Goal: Task Accomplishment & Management: Manage account settings

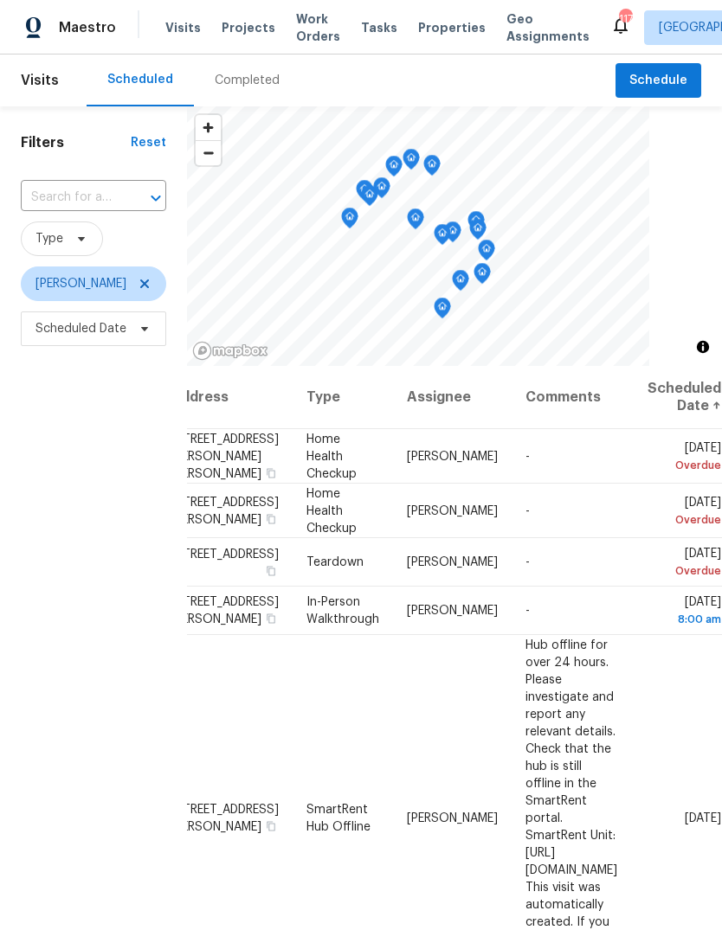
scroll to position [0, 138]
click at [0, 0] on icon at bounding box center [0, 0] width 0 height 0
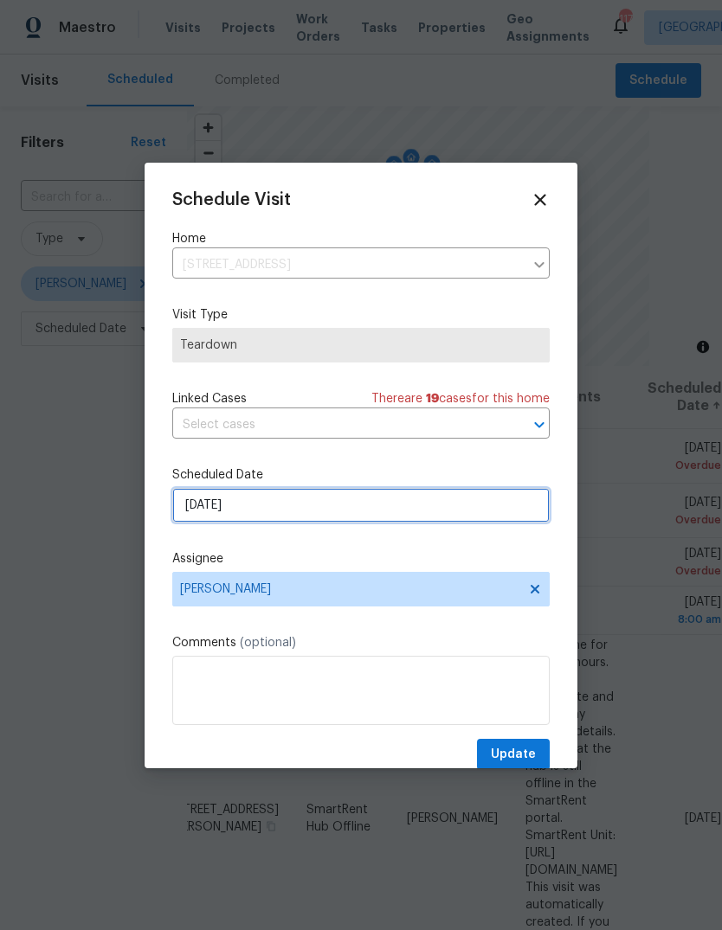
click at [510, 511] on input "[DATE]" at bounding box center [360, 505] width 377 height 35
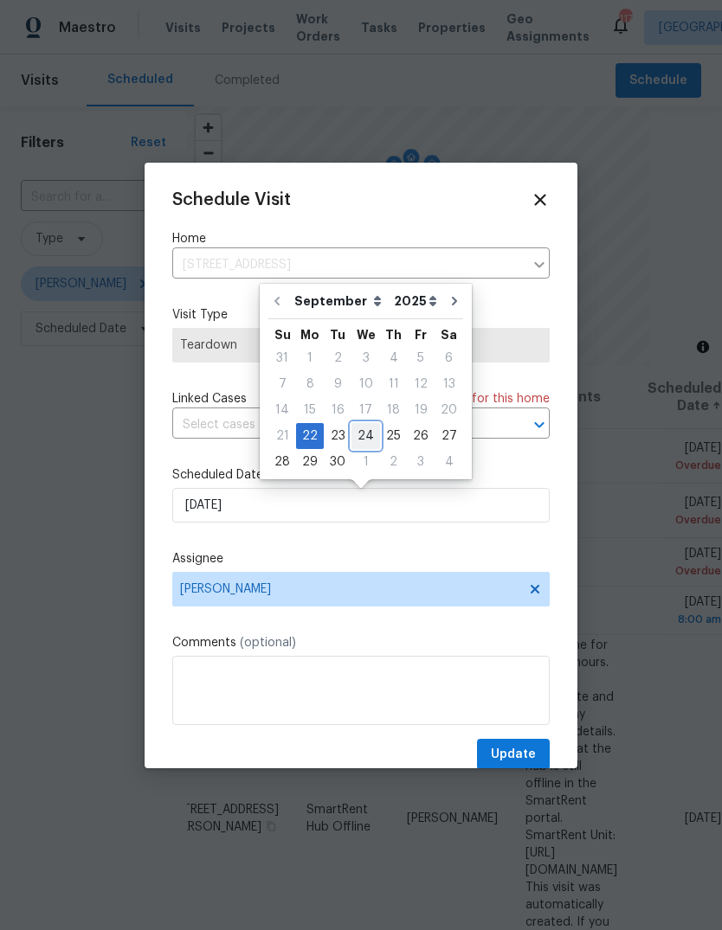
click at [370, 436] on div "24" at bounding box center [365, 436] width 29 height 24
type input "9/24/2025"
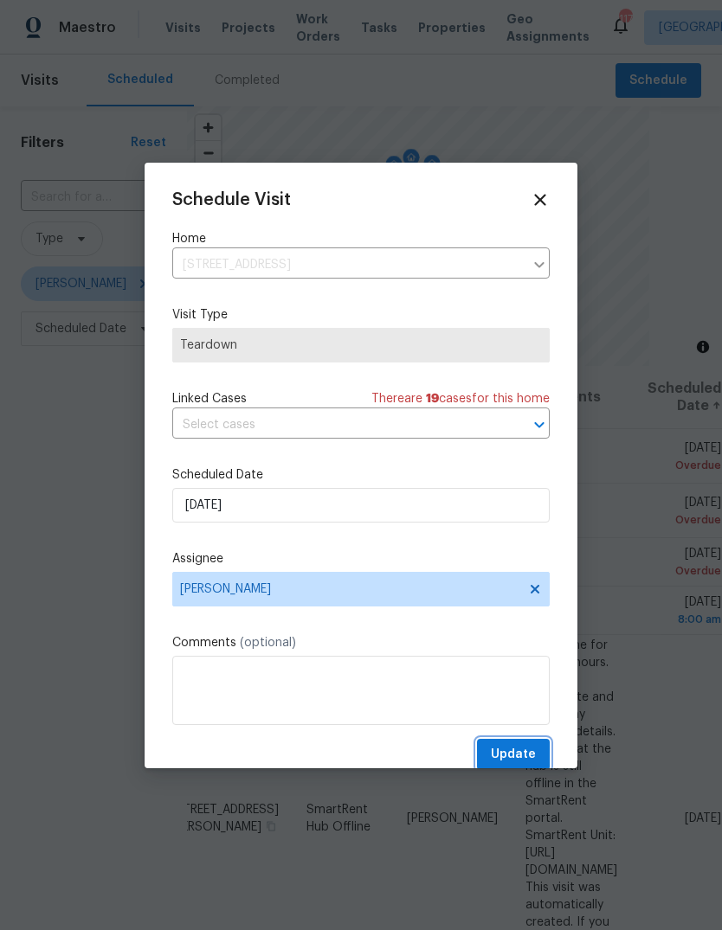
click at [537, 744] on button "Update" at bounding box center [513, 755] width 73 height 32
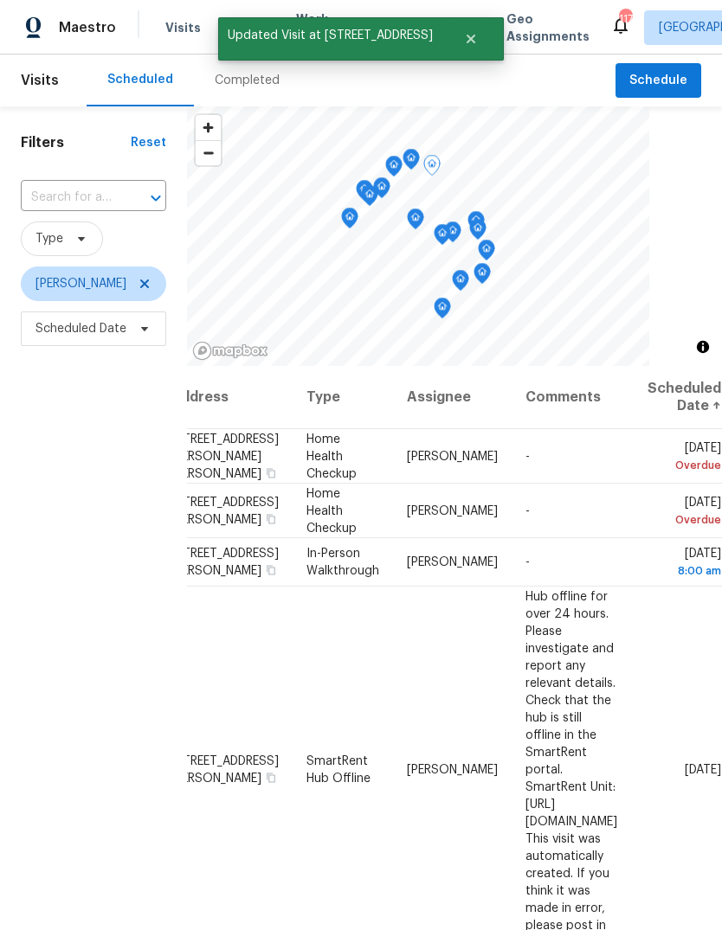
click at [0, 0] on icon at bounding box center [0, 0] width 0 height 0
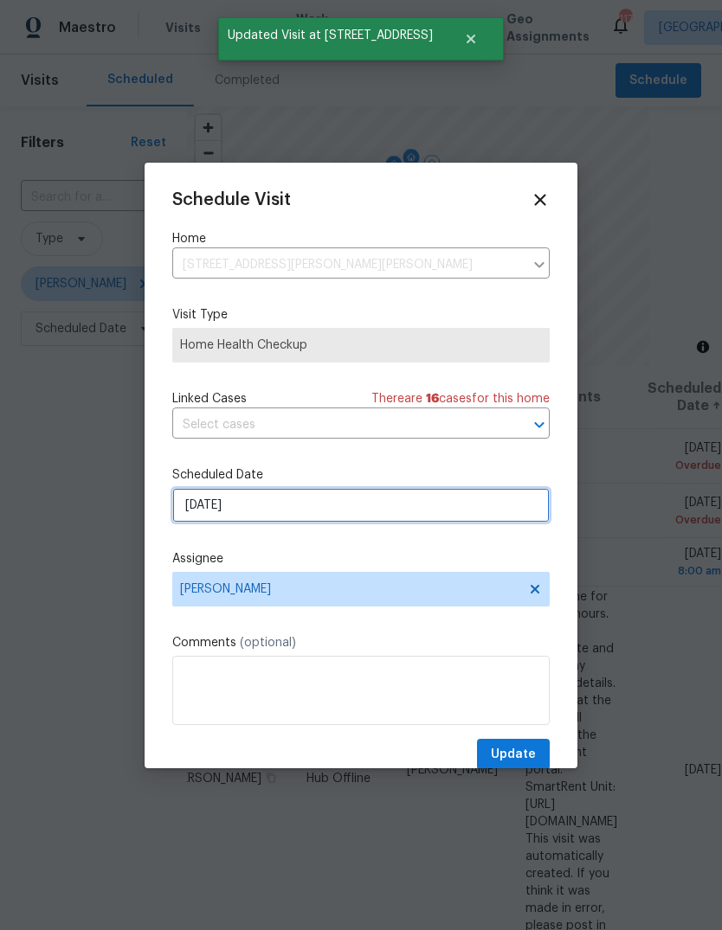
click at [508, 509] on input "[DATE]" at bounding box center [360, 505] width 377 height 35
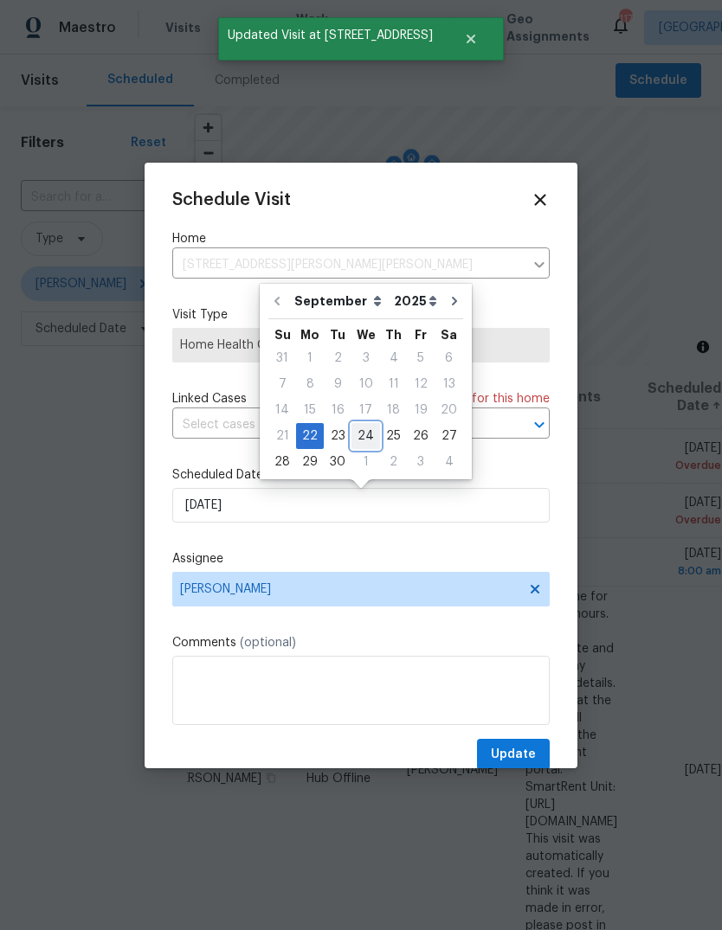
click at [366, 436] on div "24" at bounding box center [365, 436] width 29 height 24
type input "9/24/2025"
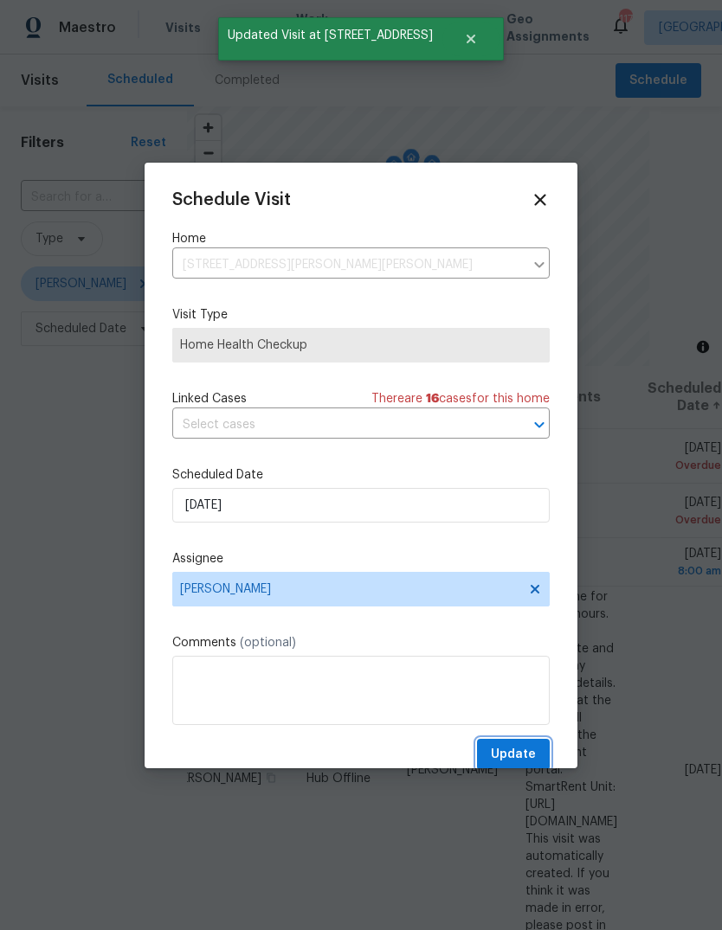
click at [543, 758] on button "Update" at bounding box center [513, 755] width 73 height 32
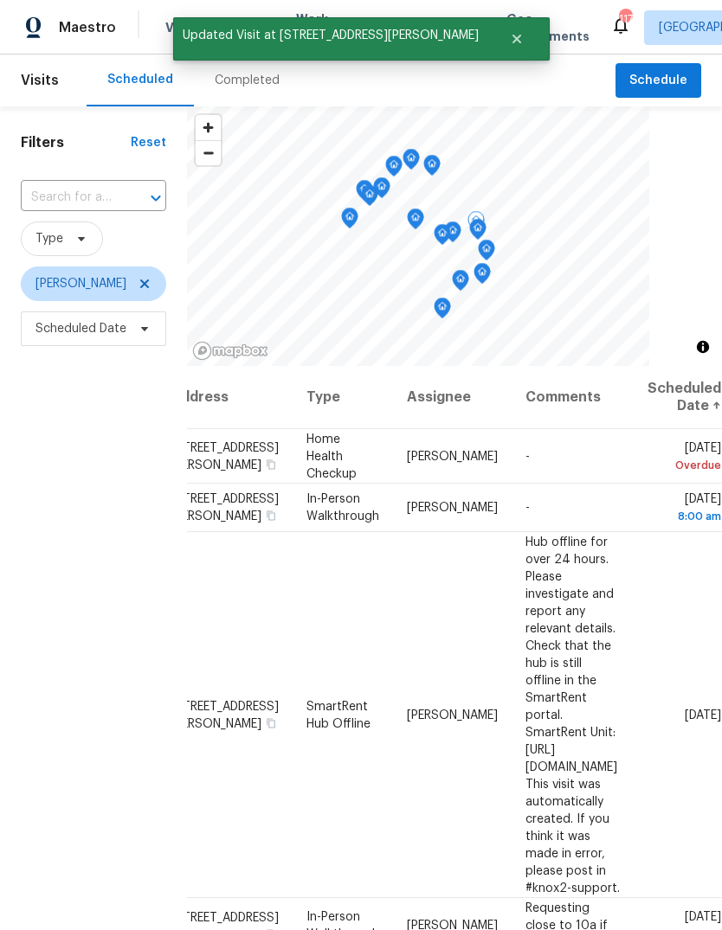
click at [0, 0] on icon at bounding box center [0, 0] width 0 height 0
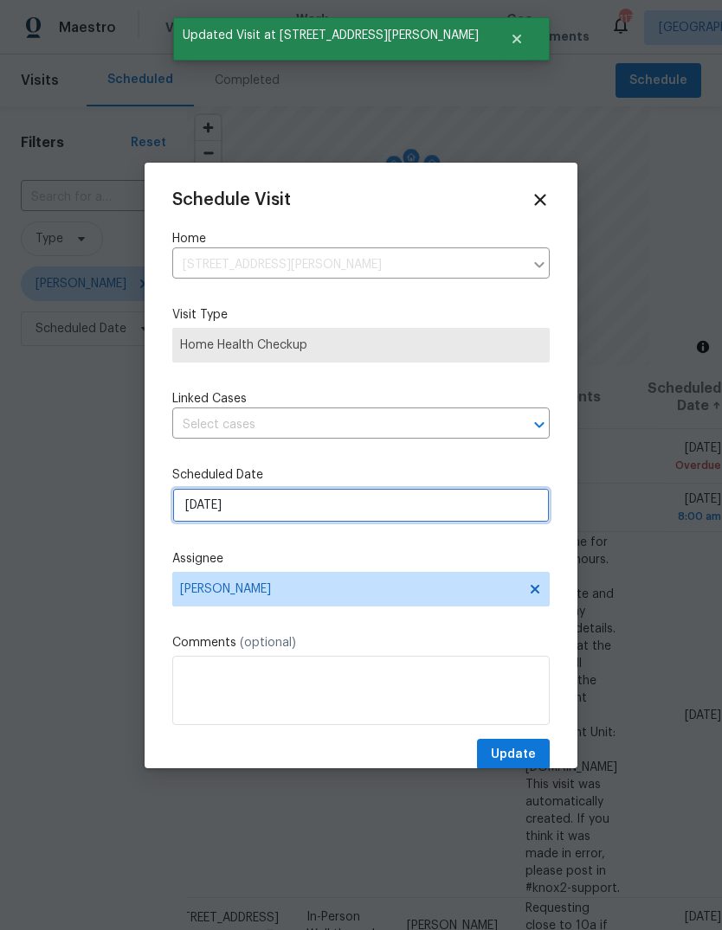
click at [500, 521] on input "[DATE]" at bounding box center [360, 505] width 377 height 35
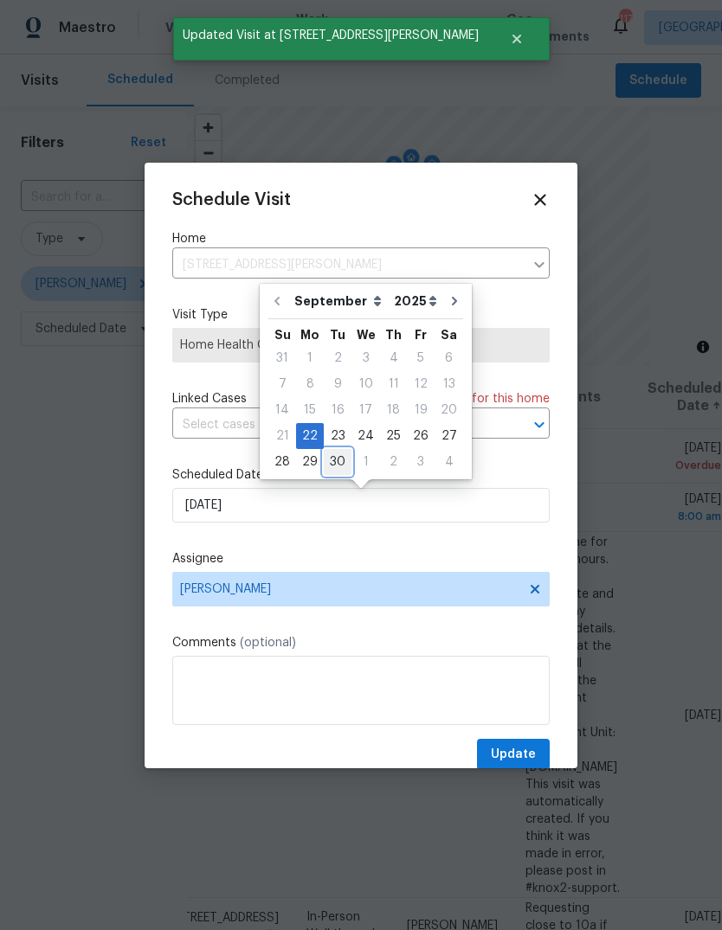
click at [340, 465] on div "30" at bounding box center [338, 462] width 28 height 24
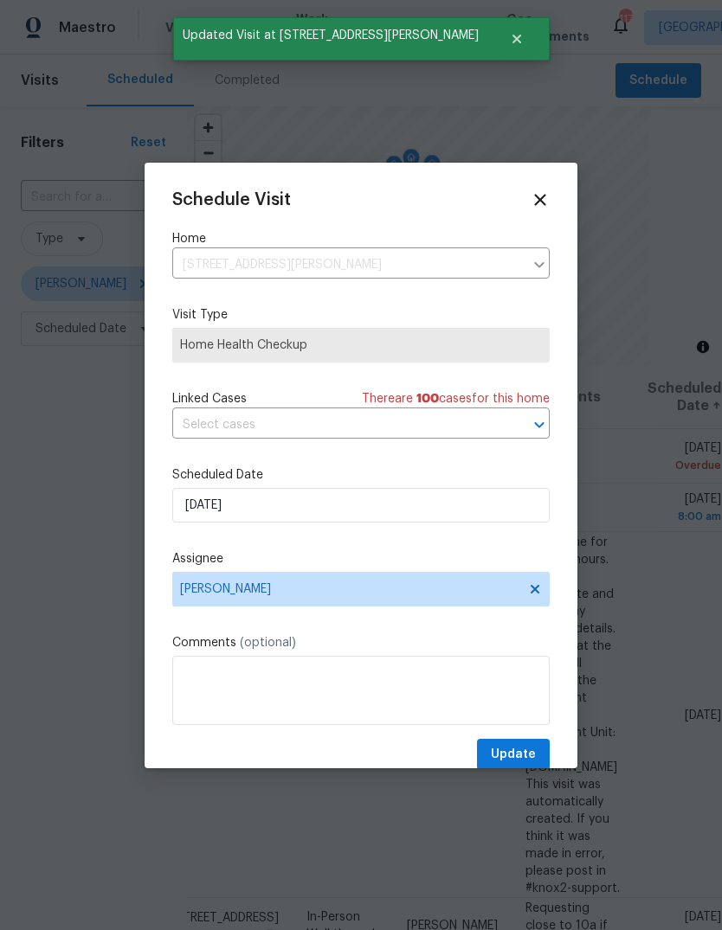
type input "9/30/2025"
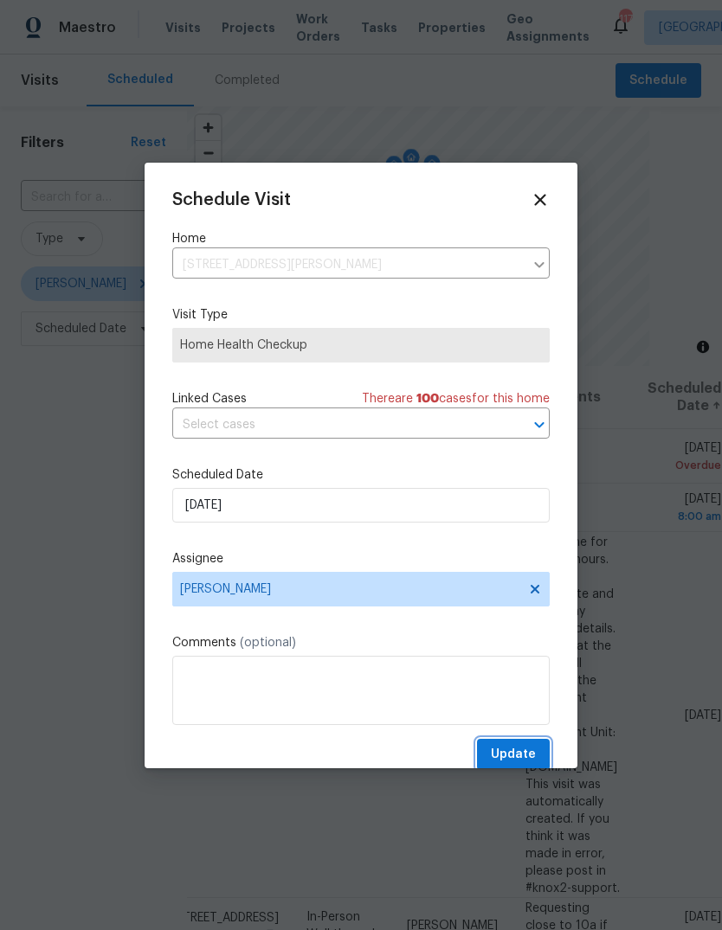
click at [537, 757] on button "Update" at bounding box center [513, 755] width 73 height 32
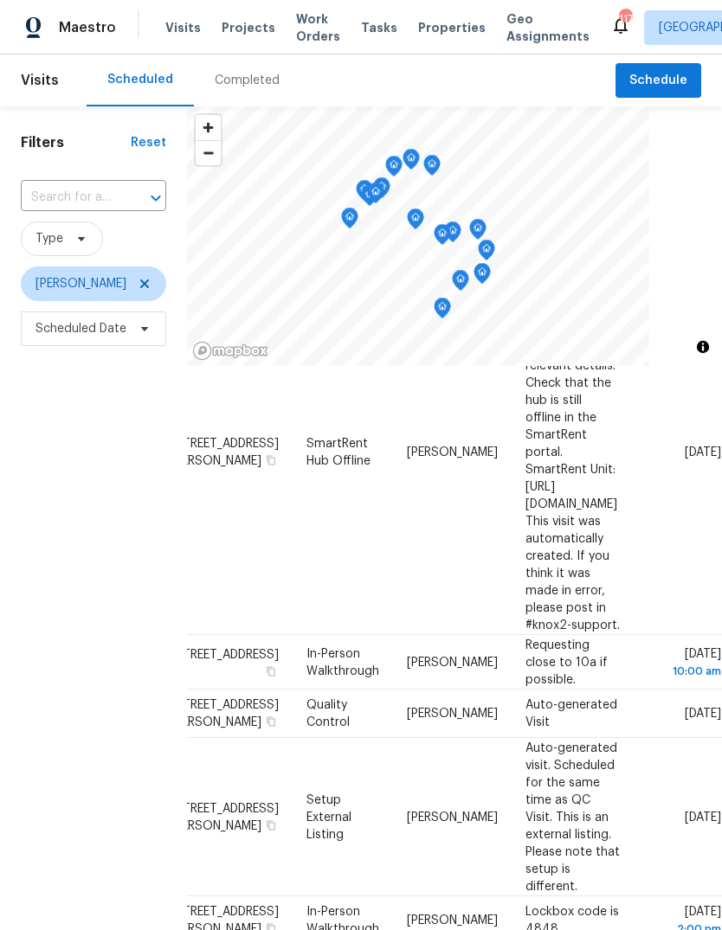
scroll to position [209, 138]
click at [0, 0] on icon at bounding box center [0, 0] width 0 height 0
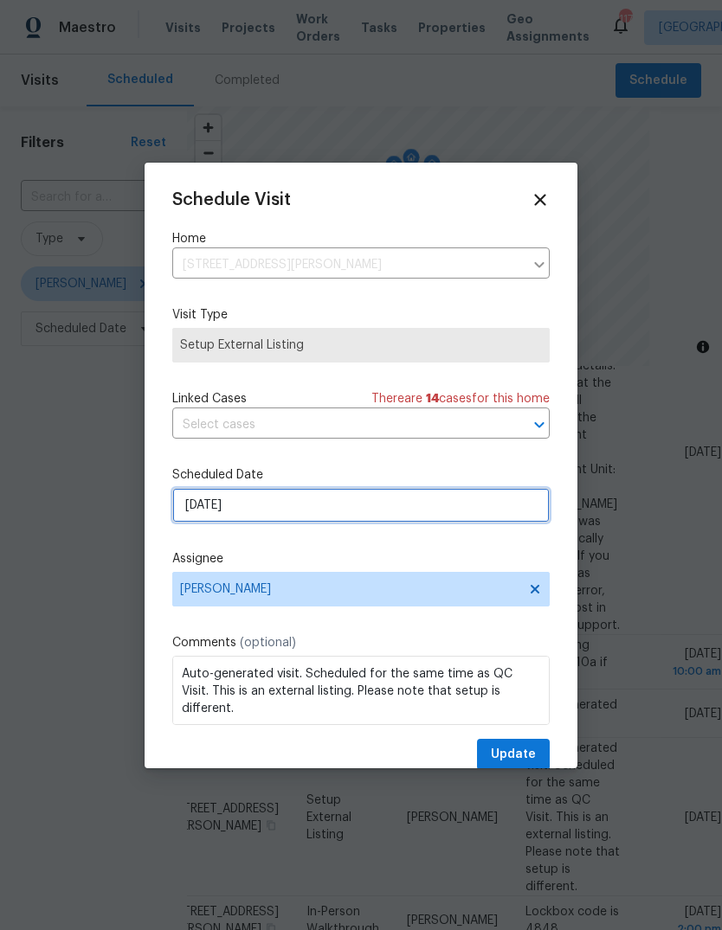
click at [498, 521] on input "[DATE]" at bounding box center [360, 505] width 377 height 35
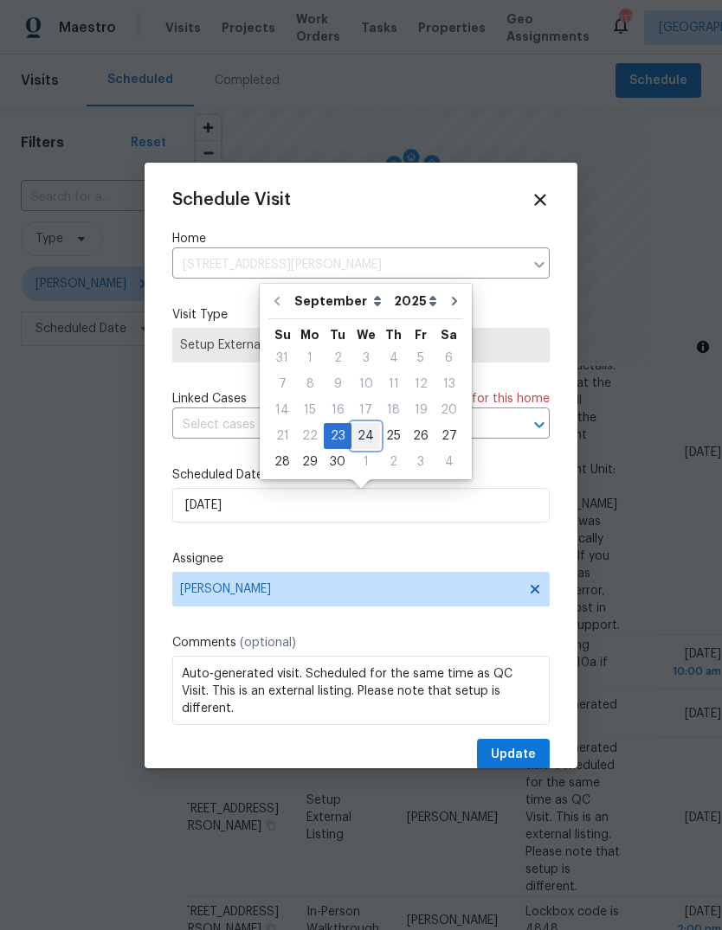
click at [367, 435] on div "24" at bounding box center [365, 436] width 29 height 24
type input "9/24/2025"
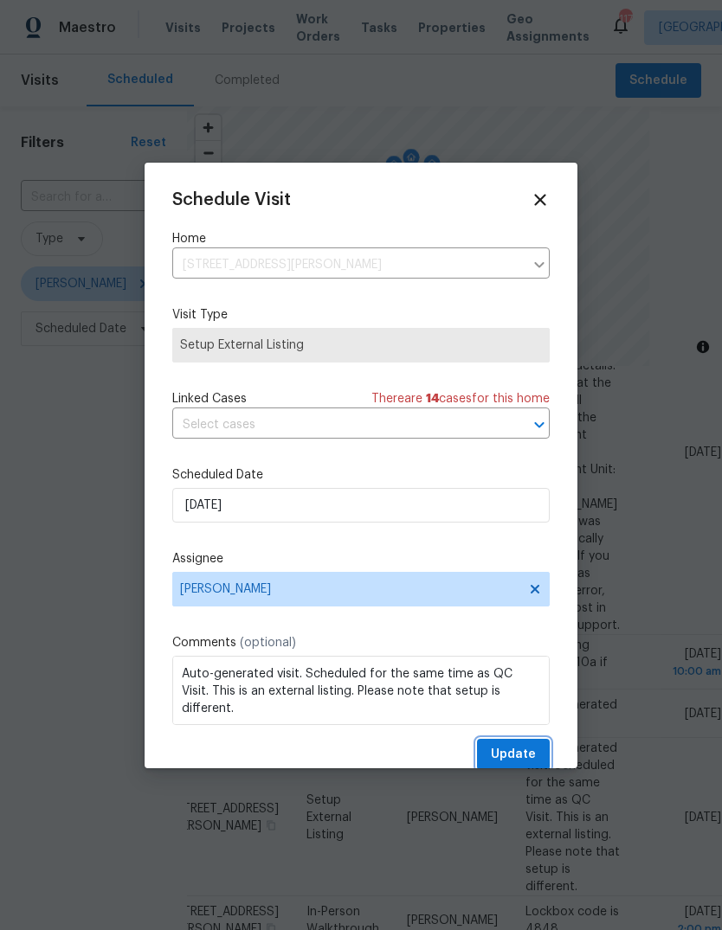
click at [537, 749] on button "Update" at bounding box center [513, 755] width 73 height 32
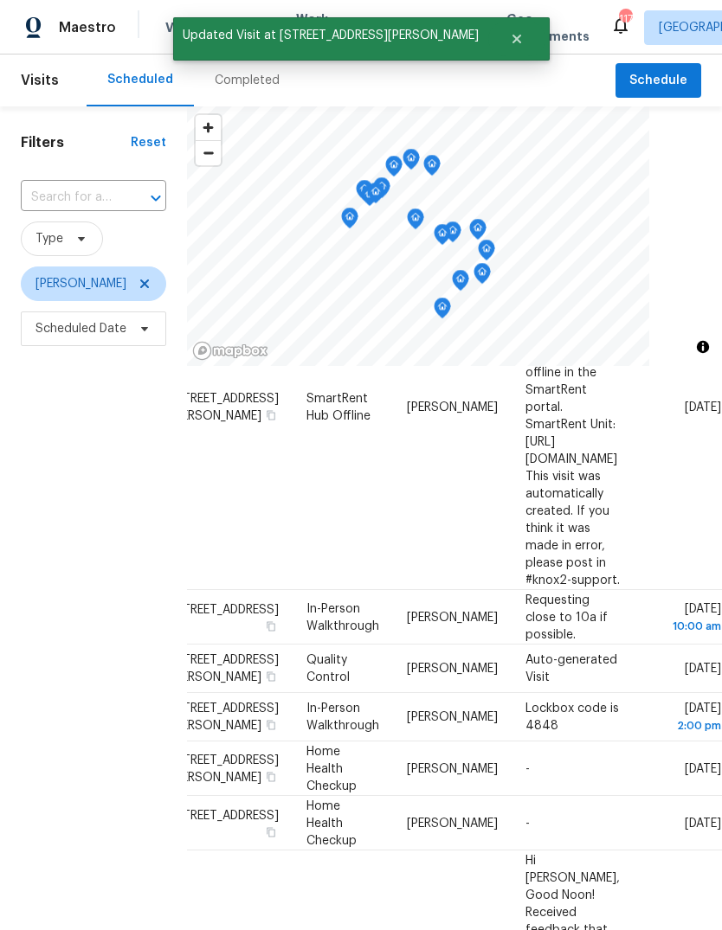
scroll to position [254, 138]
click at [0, 0] on icon at bounding box center [0, 0] width 0 height 0
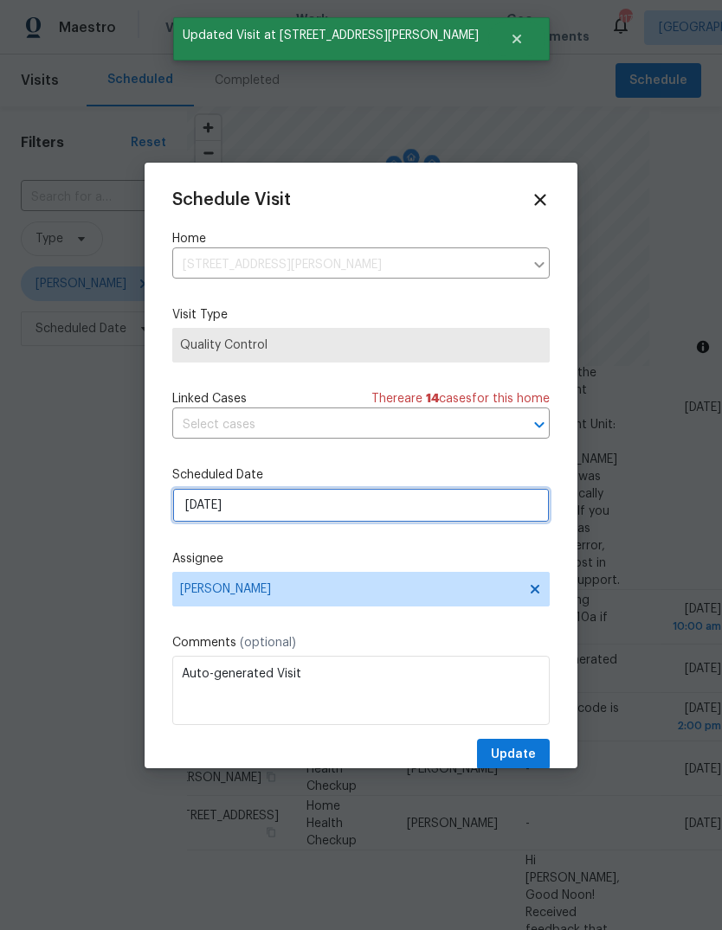
click at [510, 511] on input "[DATE]" at bounding box center [360, 505] width 377 height 35
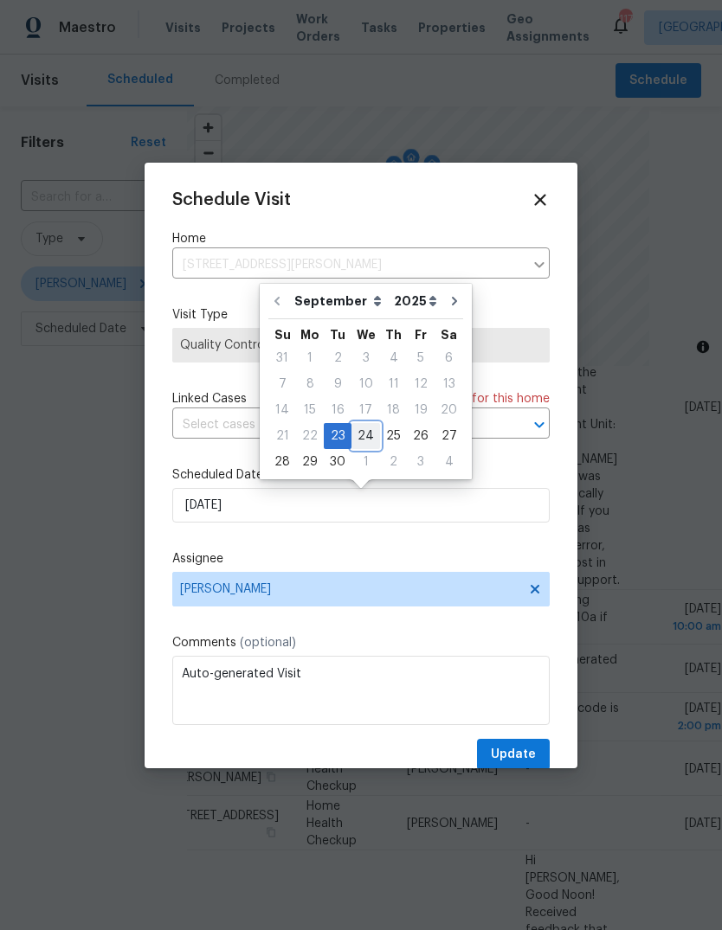
click at [367, 434] on div "24" at bounding box center [365, 436] width 29 height 24
type input "9/24/2025"
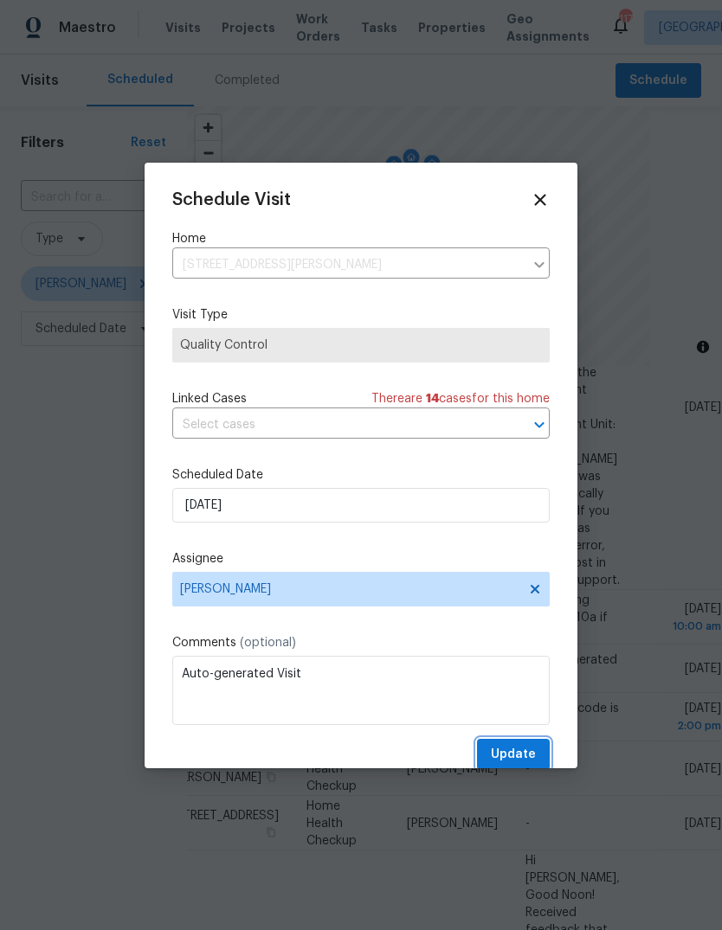
click at [537, 746] on button "Update" at bounding box center [513, 755] width 73 height 32
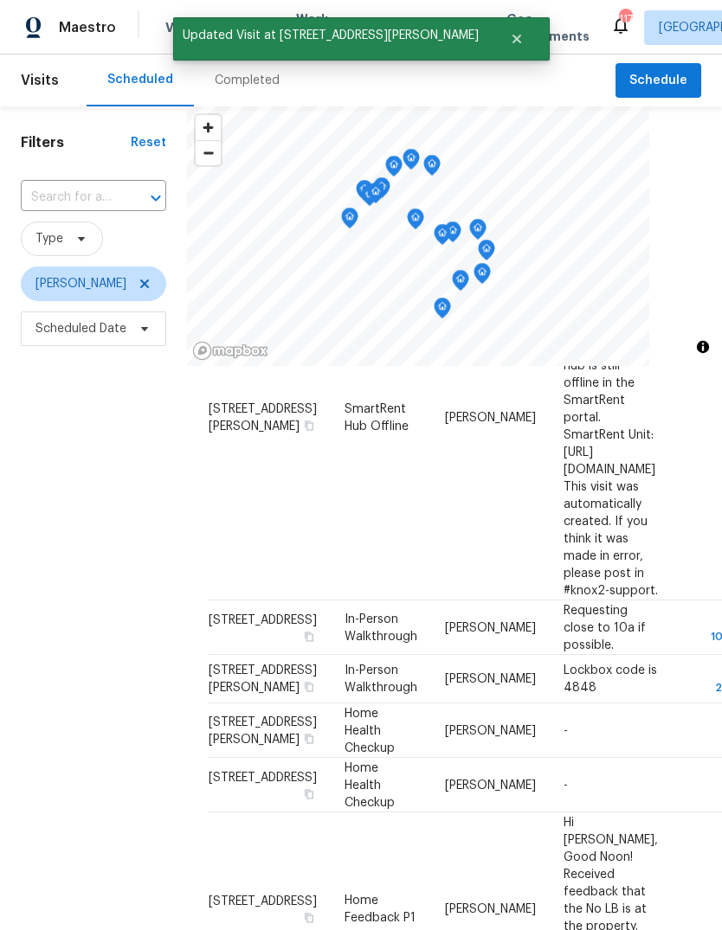
scroll to position [243, 0]
